Goal: Navigation & Orientation: Find specific page/section

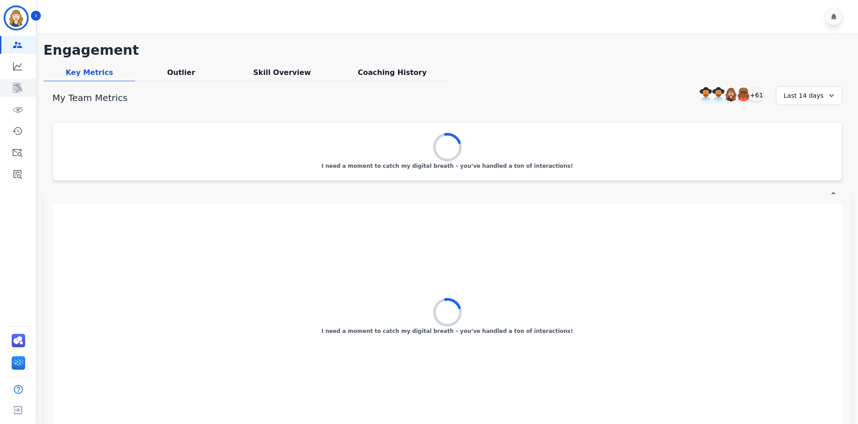
click at [32, 88] on link "Sidebar" at bounding box center [18, 88] width 35 height 18
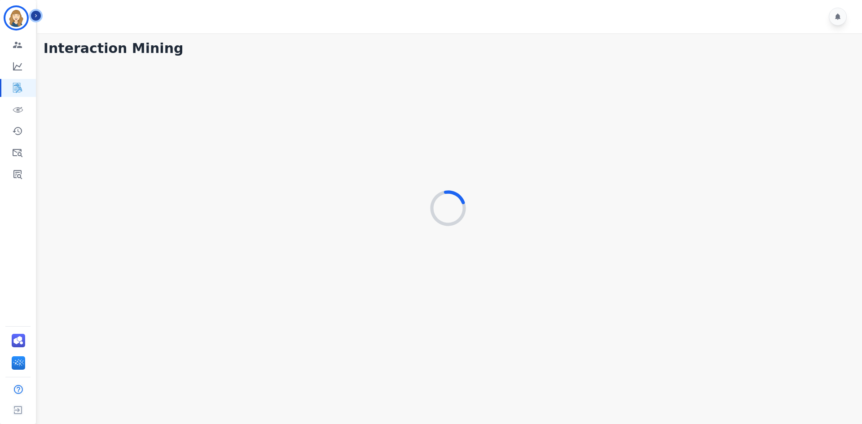
click at [32, 14] on button "Icon description" at bounding box center [36, 16] width 10 height 10
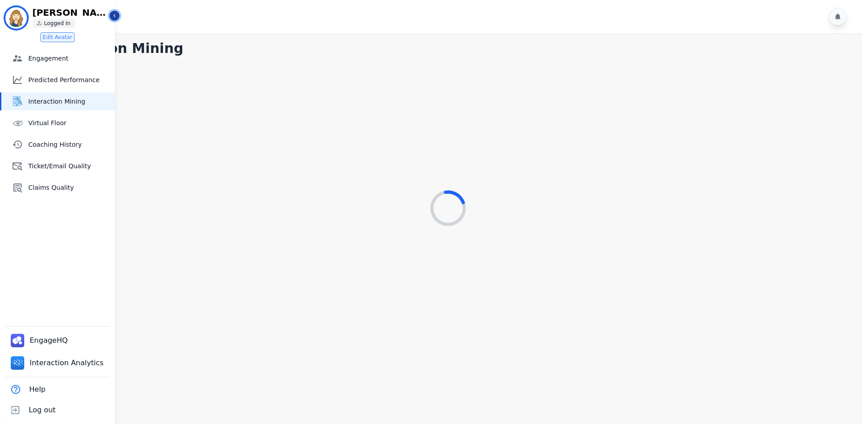
click at [112, 12] on button "Icon description" at bounding box center [115, 16] width 10 height 10
